Goal: Register for event/course

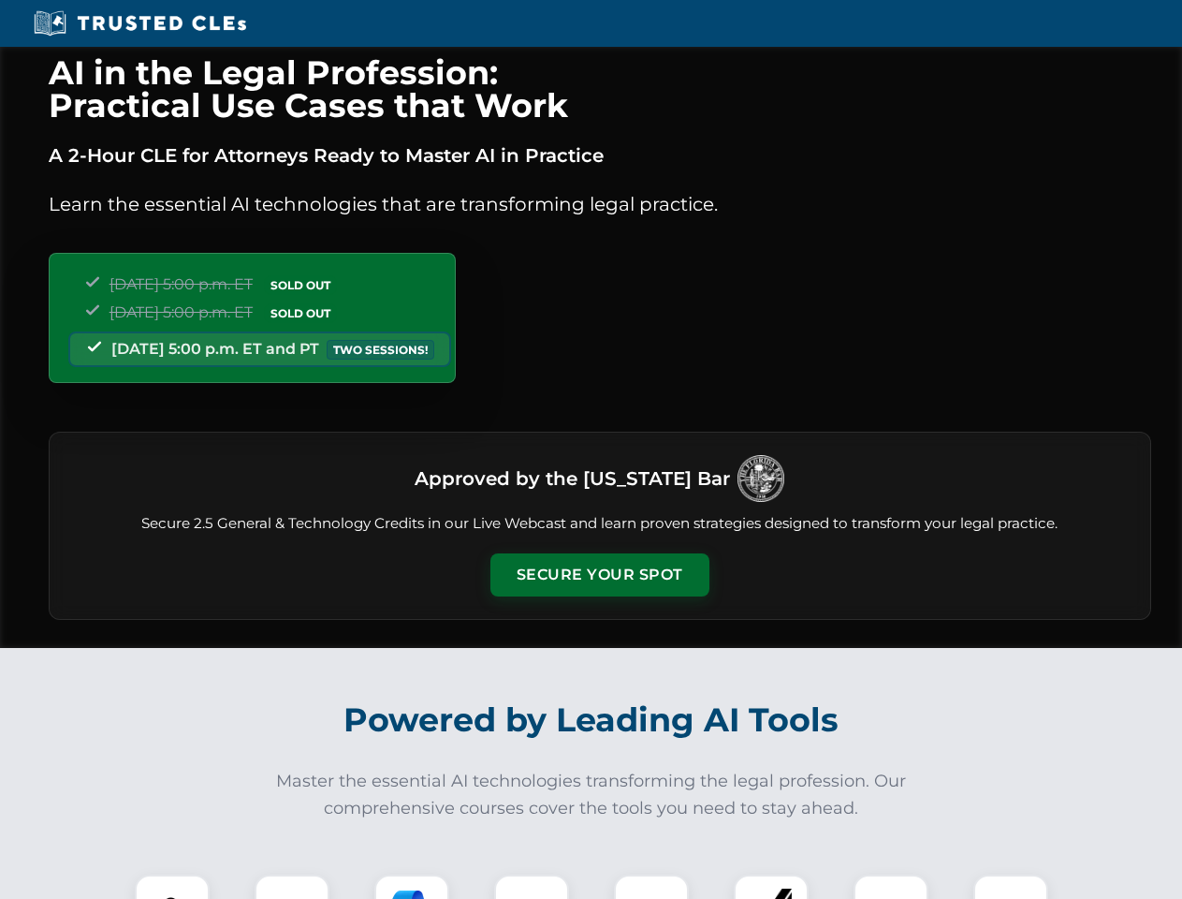
click at [599, 575] on button "Secure Your Spot" at bounding box center [599, 574] width 219 height 43
click at [172, 886] on img at bounding box center [172, 912] width 54 height 54
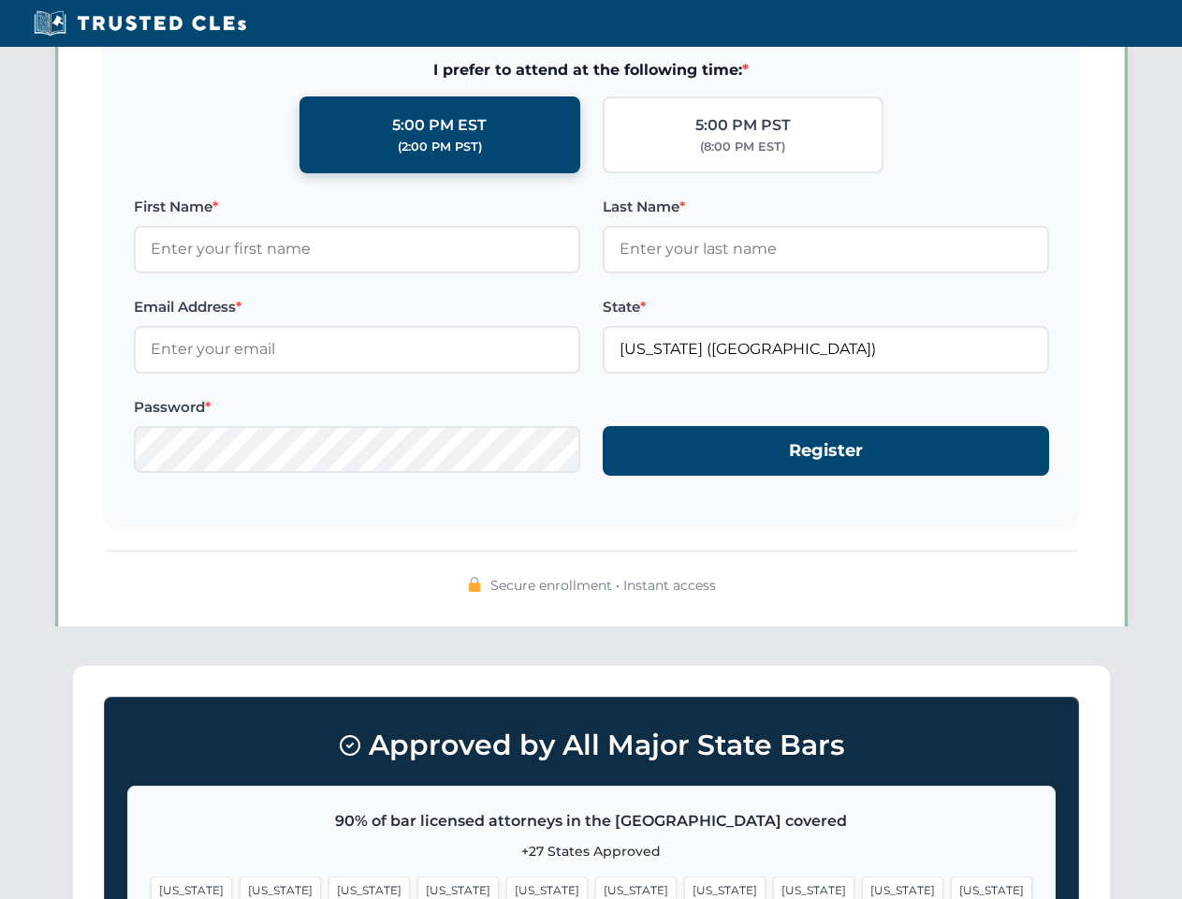
click at [684, 886] on span "[US_STATE]" at bounding box center [724, 889] width 81 height 27
click at [862, 886] on span "[US_STATE]" at bounding box center [902, 889] width 81 height 27
